Goal: Find contact information: Find contact information

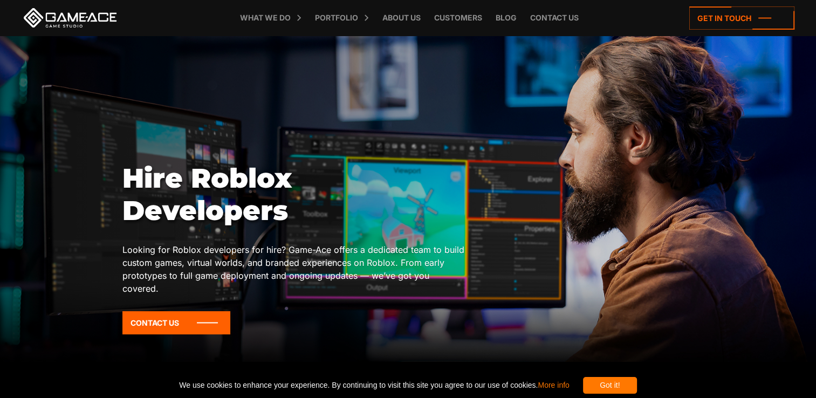
drag, startPoint x: 0, startPoint y: 0, endPoint x: 569, endPoint y: 224, distance: 611.8
click at [569, 224] on div "Hire Roblox Developers Looking for Roblox developers for hire? Game-Ace offers …" at bounding box center [407, 252] width 571 height 180
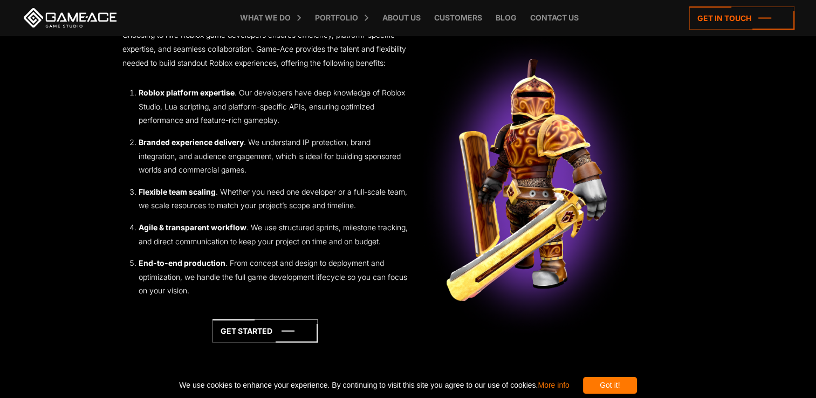
scroll to position [1220, 0]
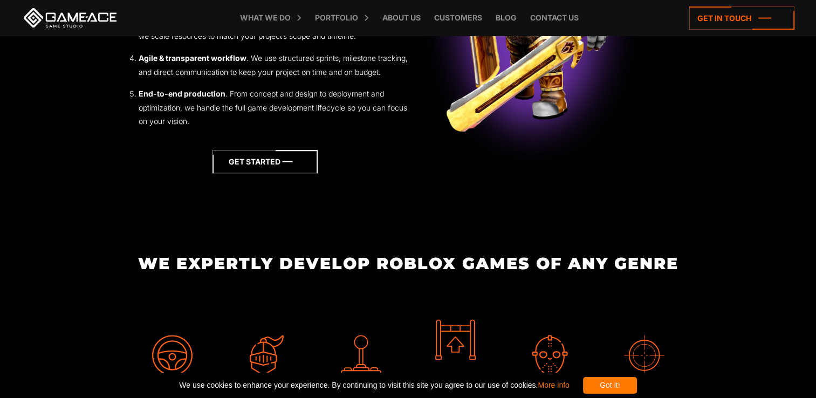
click at [282, 173] on icon at bounding box center [264, 161] width 105 height 23
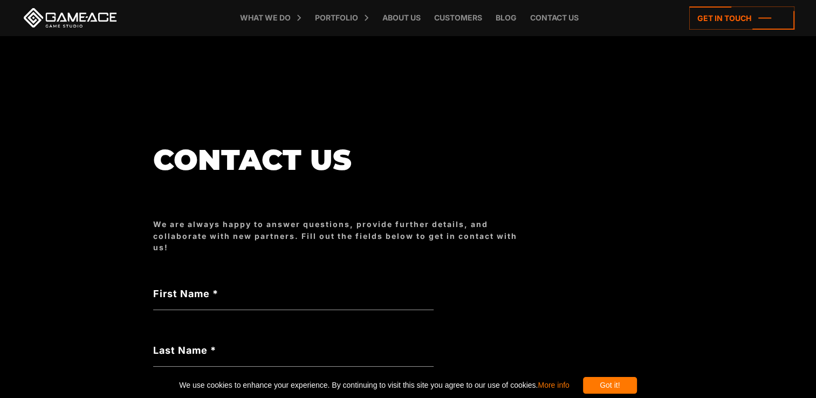
click at [327, 235] on div "We are always happy to answer questions, provide further details, and collabora…" at bounding box center [341, 235] width 377 height 35
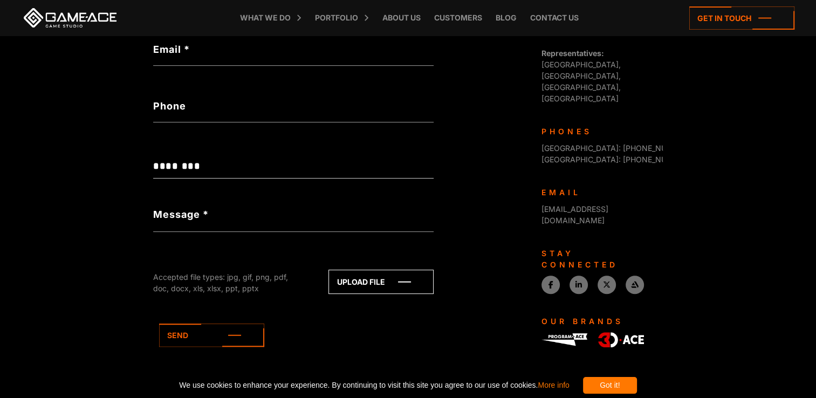
scroll to position [432, 0]
